Goal: Complete application form

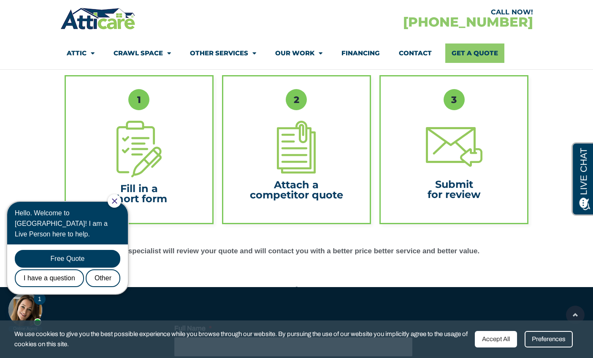
scroll to position [271, 0]
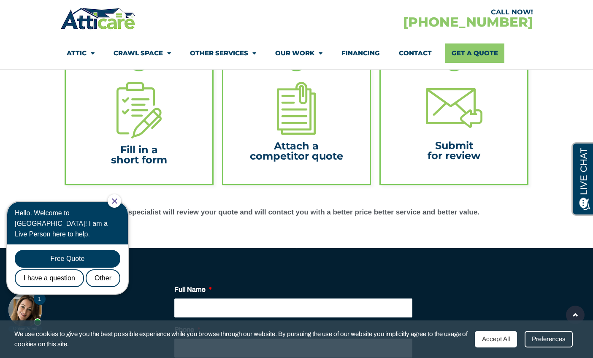
click at [179, 154] on h6 "Fill in a short form" at bounding box center [139, 155] width 128 height 20
click at [182, 138] on div at bounding box center [139, 110] width 128 height 57
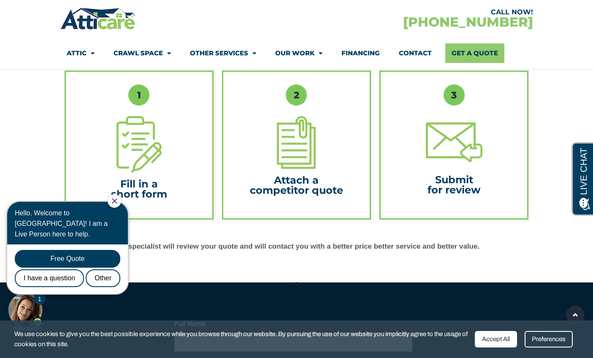
scroll to position [237, 0]
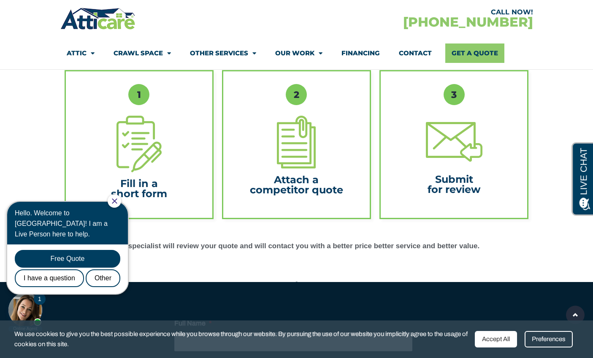
click at [170, 136] on div at bounding box center [139, 144] width 128 height 57
click at [117, 202] on div at bounding box center [115, 201] width 14 height 14
click at [117, 201] on icon "Close Chat" at bounding box center [114, 200] width 5 height 5
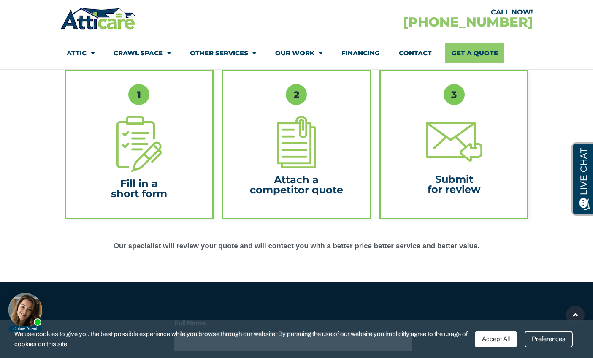
click at [156, 198] on h6 "Fill in a short form" at bounding box center [139, 189] width 128 height 20
click at [507, 339] on div "Accept All" at bounding box center [496, 339] width 42 height 16
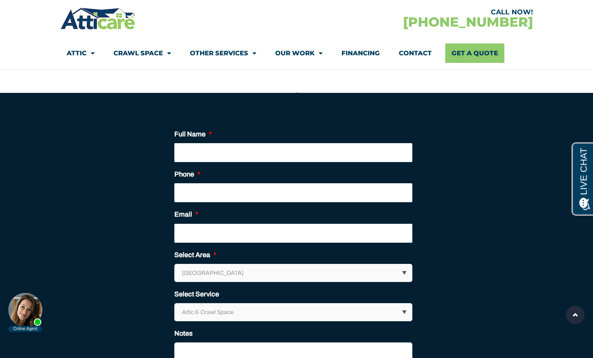
scroll to position [395, 0]
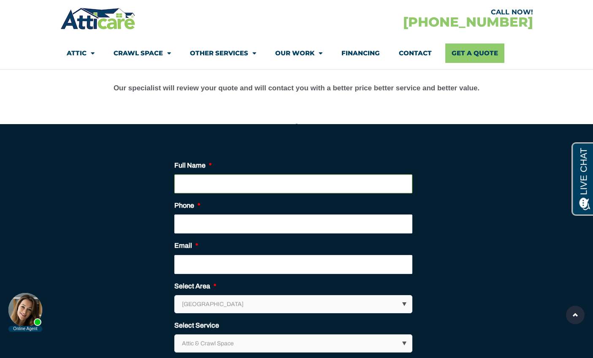
click at [226, 182] on input "Full Name *" at bounding box center [293, 183] width 238 height 19
type input "Test"
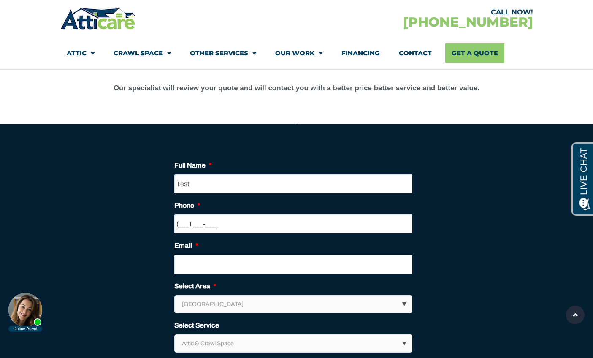
click at [198, 225] on input "(___) ___-____" at bounding box center [293, 223] width 238 height 19
type input "[PHONE_NUMBER]"
click at [187, 265] on input "Email *" at bounding box center [293, 264] width 238 height 19
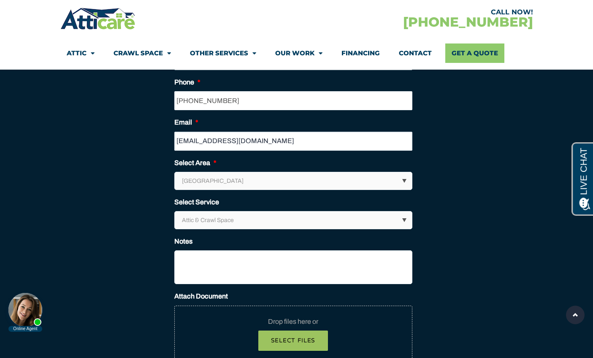
scroll to position [531, 0]
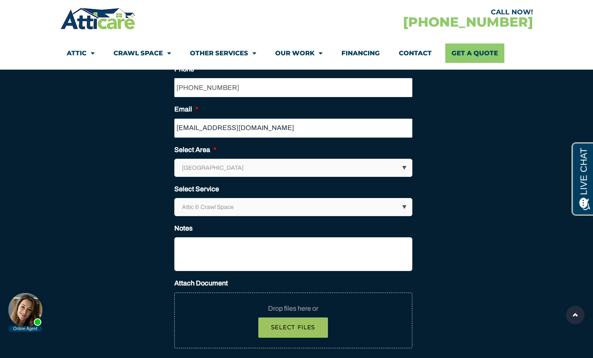
type input "[EMAIL_ADDRESS][DOMAIN_NAME]"
click at [198, 249] on textarea "Notes" at bounding box center [293, 254] width 238 height 34
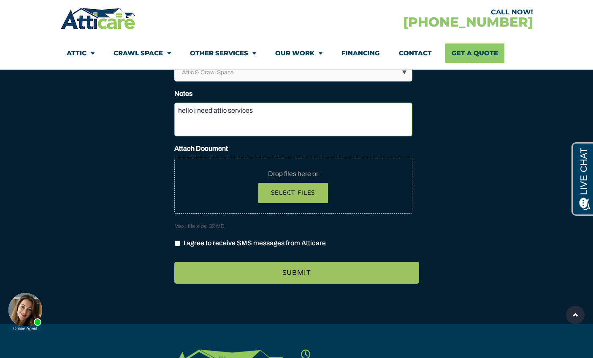
scroll to position [680, 0]
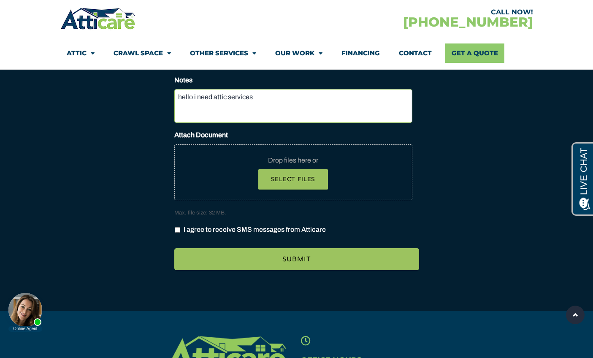
type textarea "hello i need attic services"
click at [178, 230] on input "I agree to receive SMS messages from Atticare" at bounding box center [177, 229] width 5 height 5
checkbox input "true"
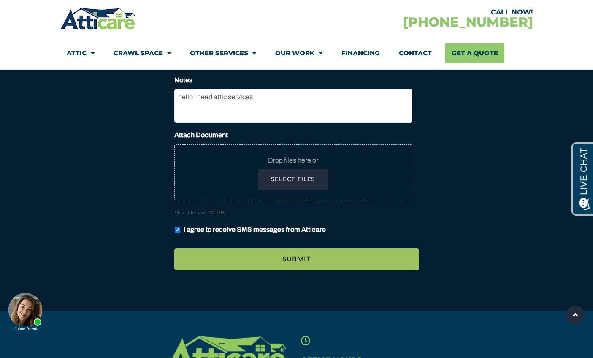
click at [292, 183] on button "Select files" at bounding box center [293, 179] width 70 height 20
type input "C:\fakepath\38e591c3-0154-47c8-b12b-6fb0b836f180.png"
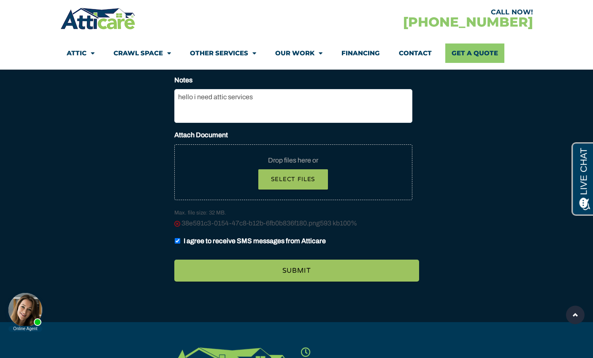
click at [177, 225] on img at bounding box center [177, 224] width 6 height 6
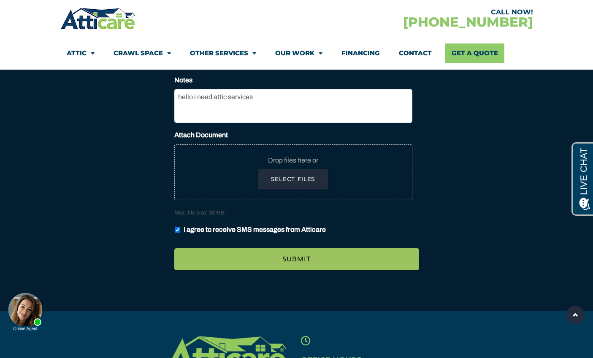
click at [293, 178] on button "Select files" at bounding box center [293, 179] width 70 height 20
type input "C:\fakepath\Screenshot [DATE] 11.17.55 AM.png"
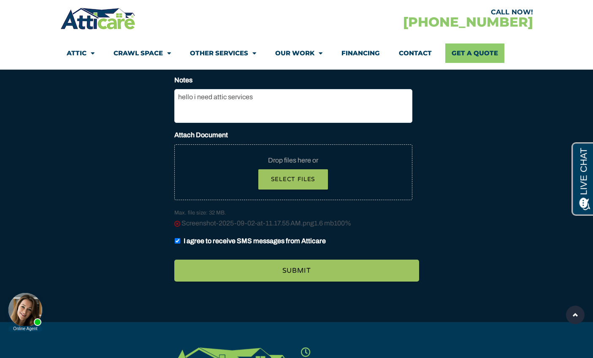
click at [178, 226] on img at bounding box center [177, 224] width 6 height 6
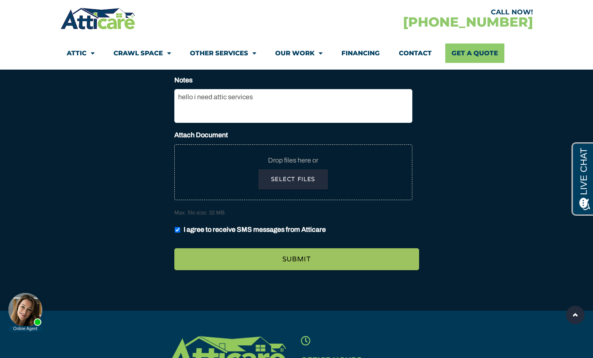
click at [320, 184] on button "Select files" at bounding box center [293, 179] width 70 height 20
type input "C:\fakepath\38db6489-effe-448a-bcfa-667bac1ca6fa.jpeg"
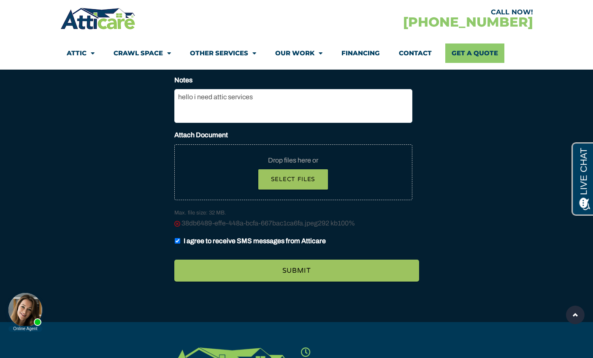
click at [178, 224] on img at bounding box center [177, 224] width 6 height 6
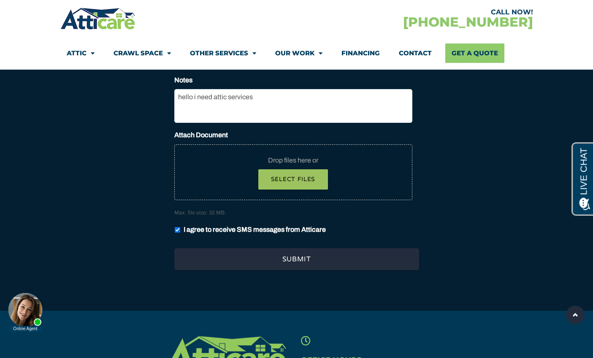
click at [279, 261] on input "Submit" at bounding box center [296, 259] width 245 height 22
click at [288, 261] on input "Submit" at bounding box center [296, 259] width 245 height 22
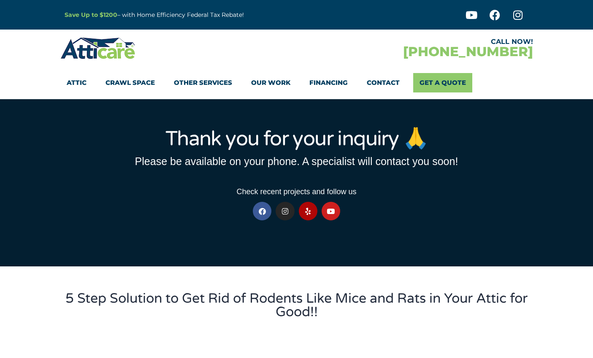
click at [339, 258] on section "Thank you for your inquiry 🙏 Please be available on your phone. A specialist wi…" at bounding box center [296, 182] width 593 height 167
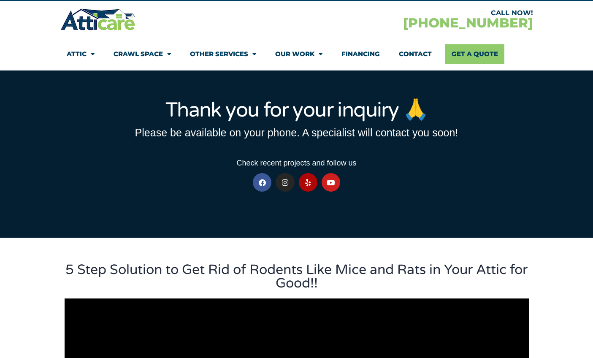
scroll to position [28, 0]
